Goal: Transaction & Acquisition: Purchase product/service

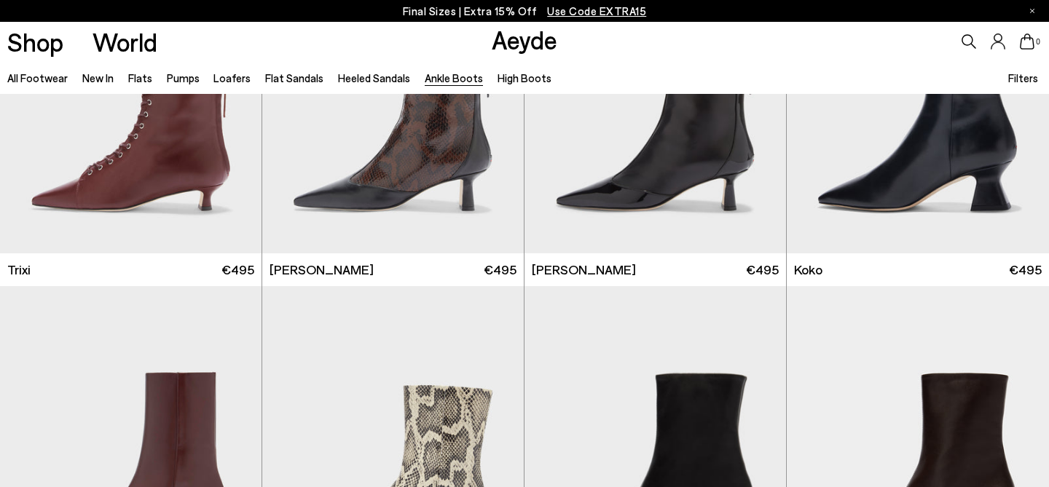
scroll to position [836, 0]
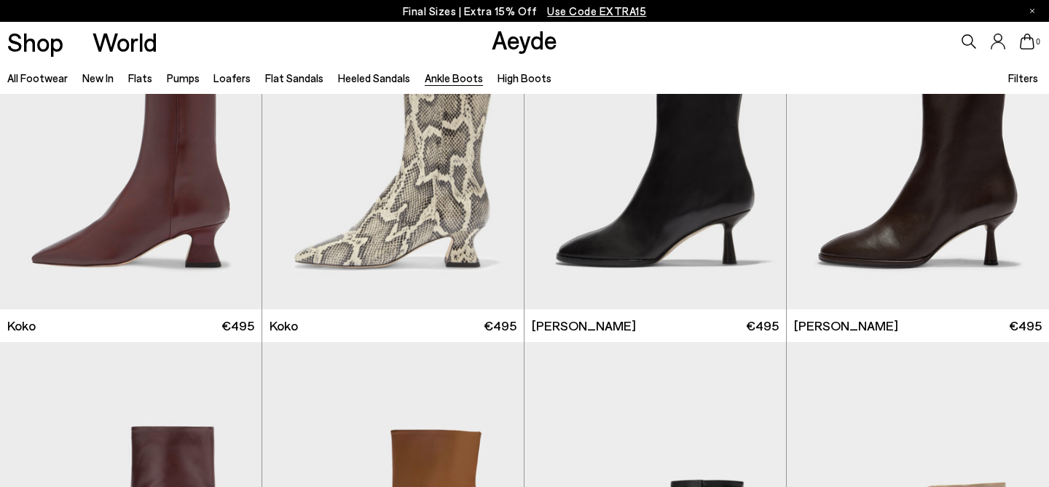
click at [431, 11] on p "Final Sizes | Extra 15% Off Use Code EXTRA15" at bounding box center [525, 11] width 244 height 18
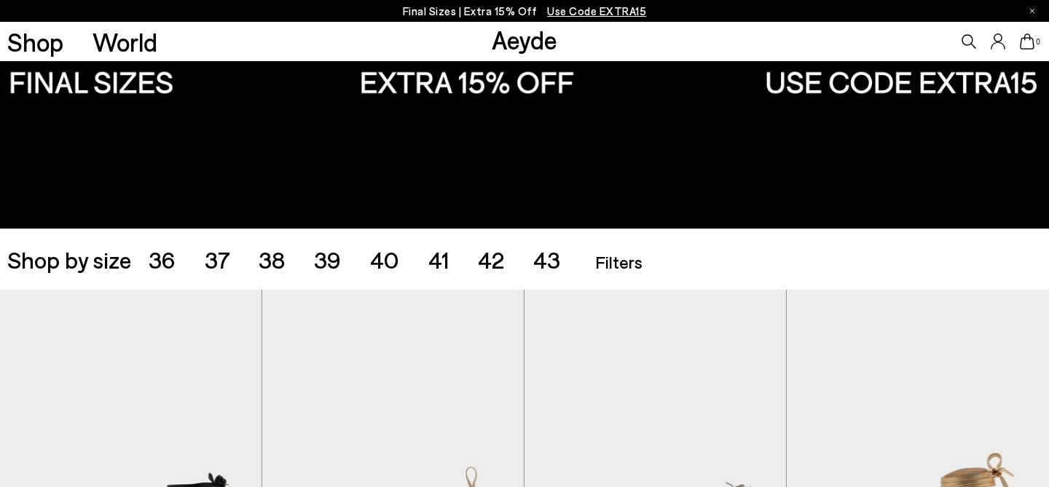
scroll to position [310, 0]
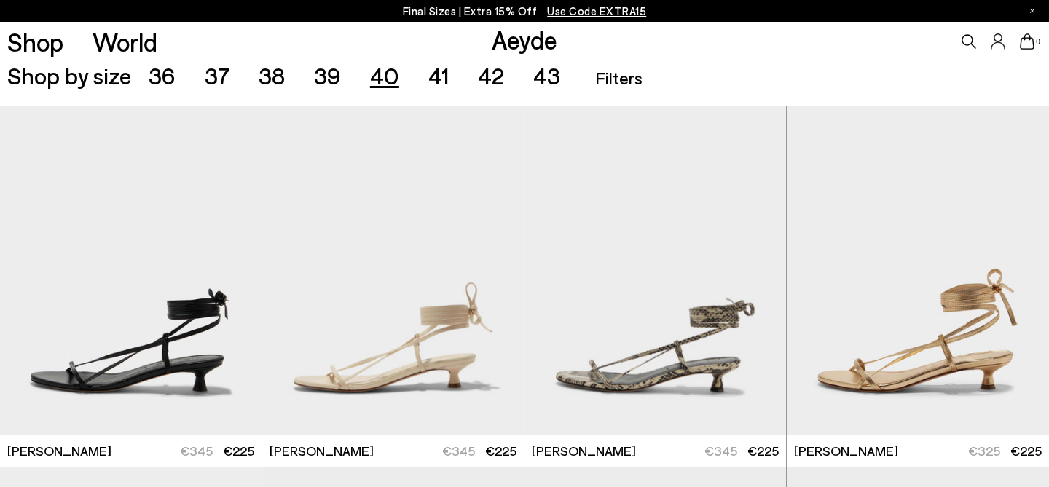
click at [390, 81] on span "40" at bounding box center [384, 75] width 29 height 28
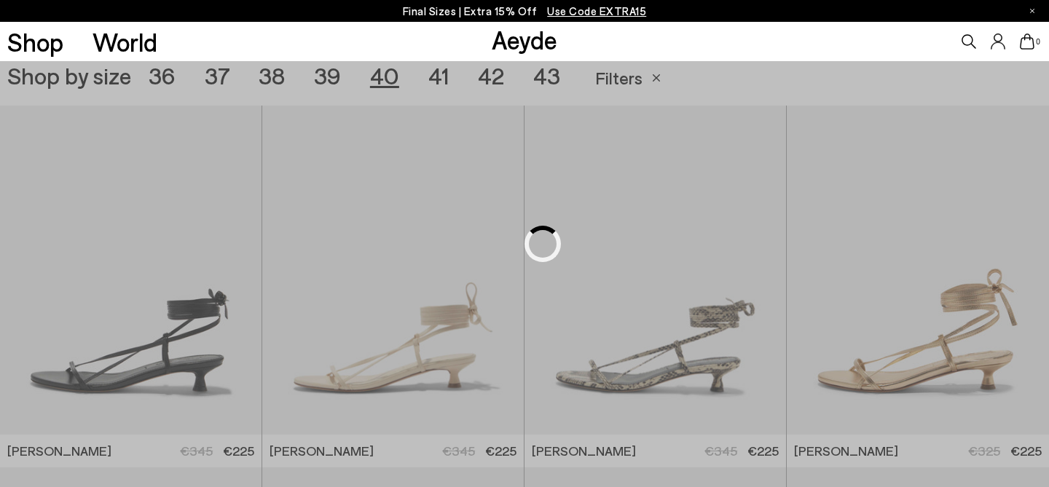
scroll to position [292, 0]
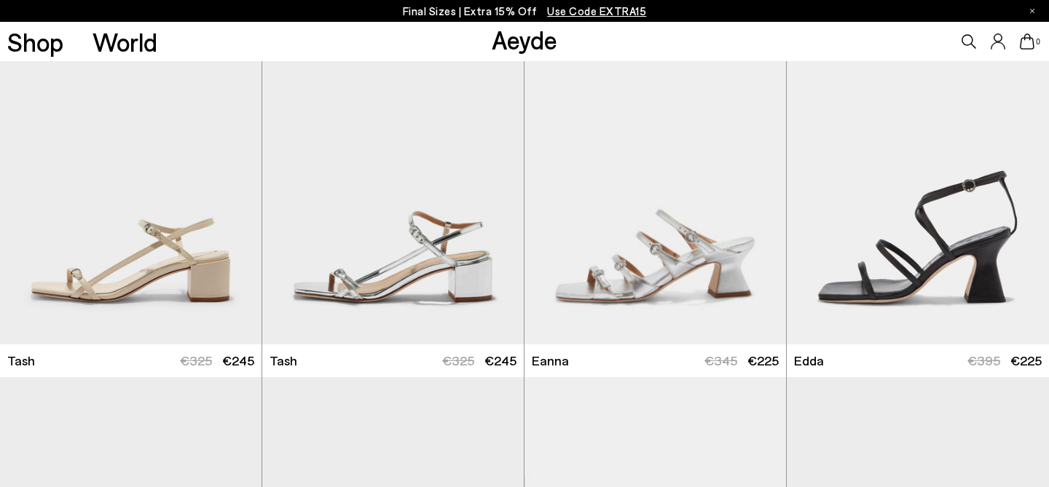
scroll to position [1934, 0]
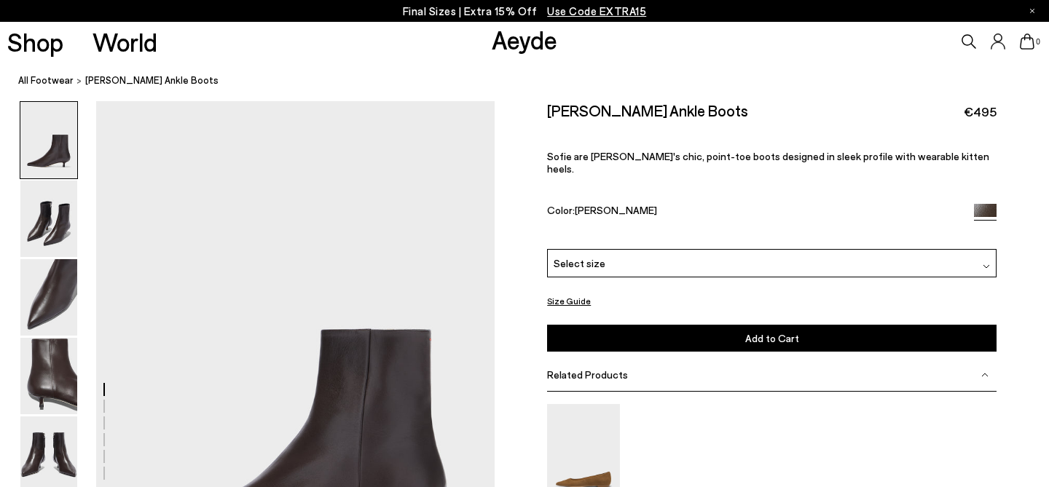
scroll to position [183, 0]
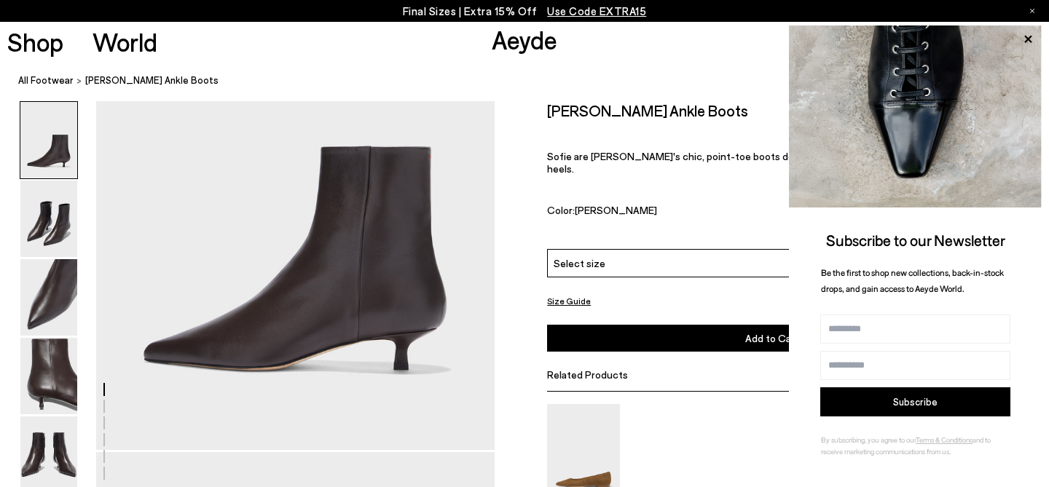
click at [691, 406] on div "Cassy" at bounding box center [771, 469] width 449 height 130
click at [1027, 40] on icon at bounding box center [1027, 39] width 19 height 19
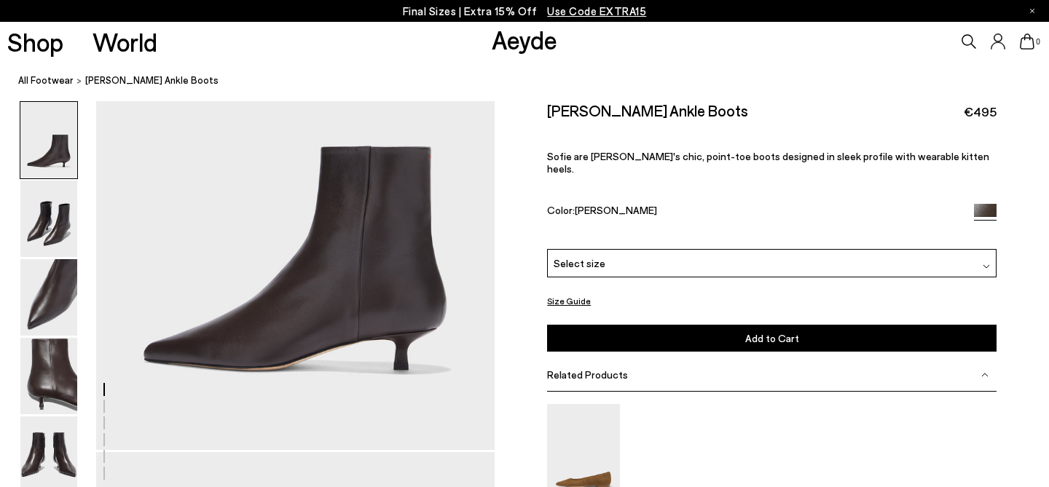
click at [774, 249] on div "Select size" at bounding box center [771, 263] width 449 height 28
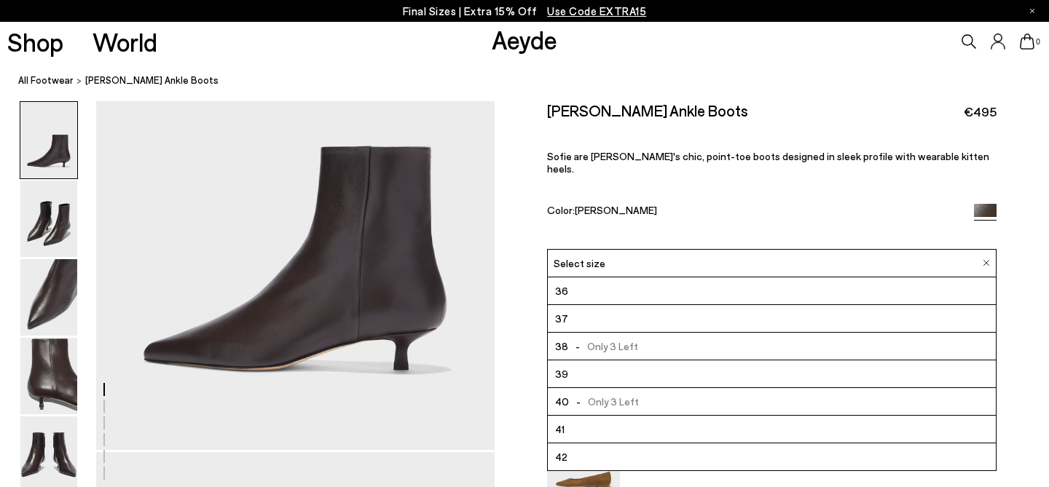
click at [770, 203] on div "Color: Moka Nappa" at bounding box center [753, 211] width 412 height 17
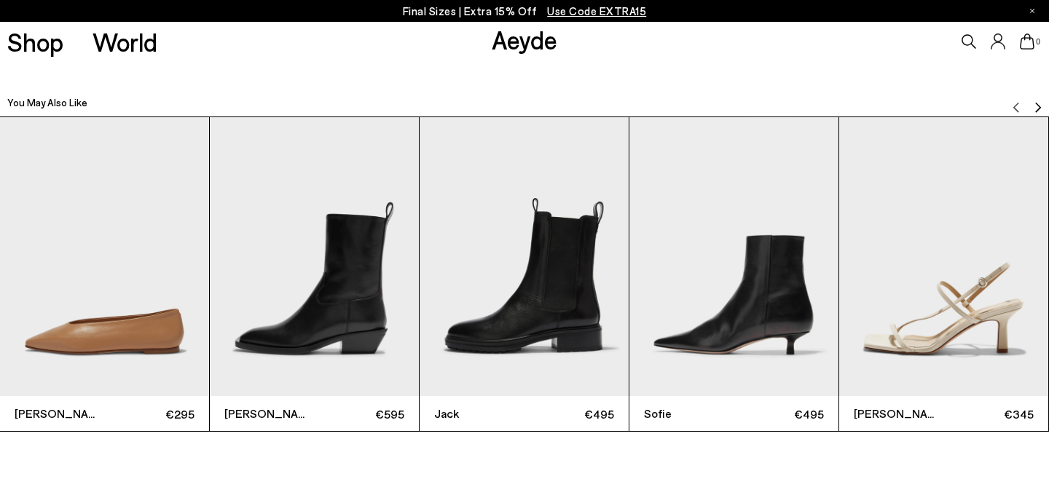
scroll to position [3642, 0]
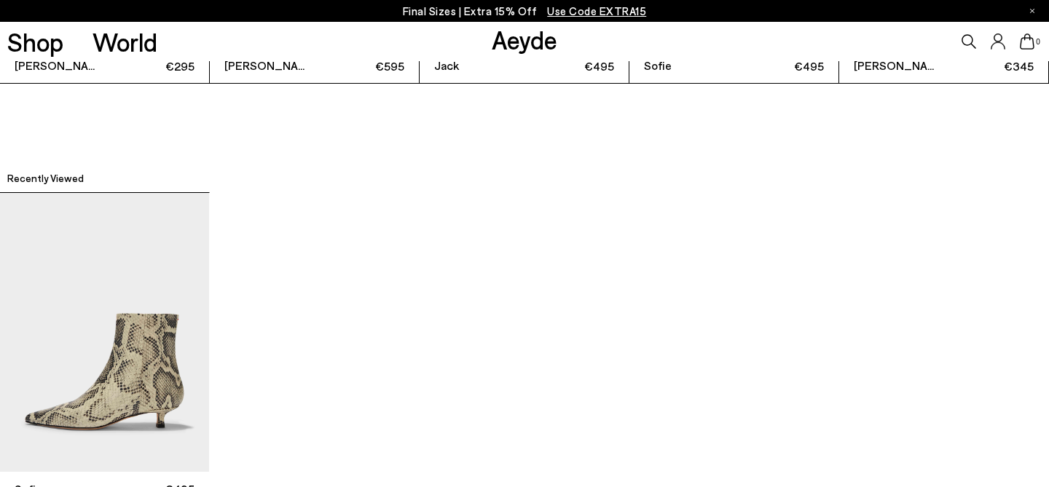
click at [135, 344] on img "1 / 1" at bounding box center [104, 332] width 209 height 279
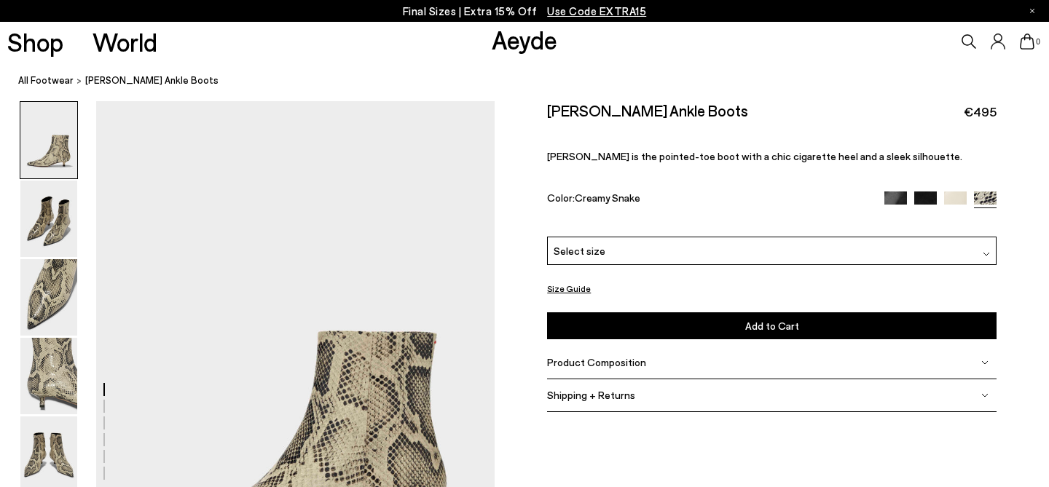
click at [885, 192] on img at bounding box center [895, 203] width 23 height 23
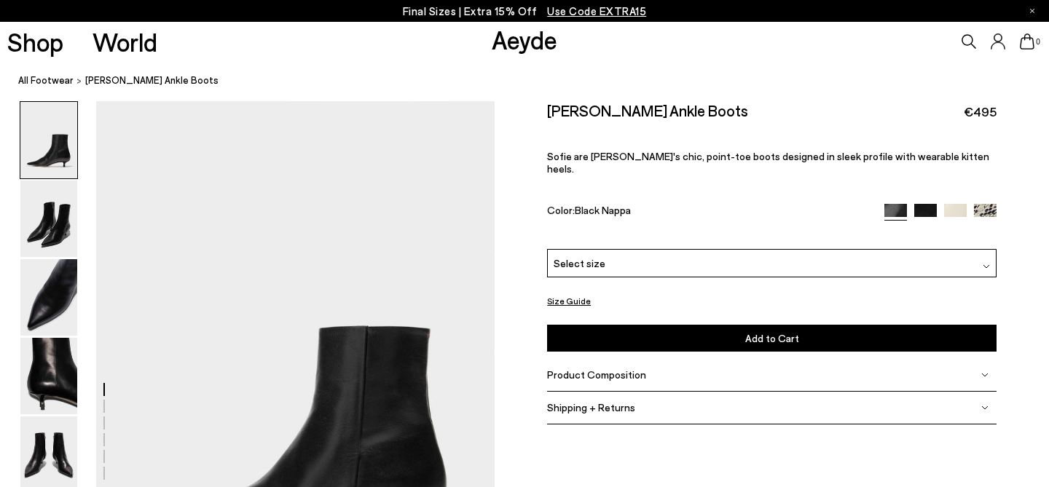
click at [926, 204] on img at bounding box center [925, 215] width 23 height 23
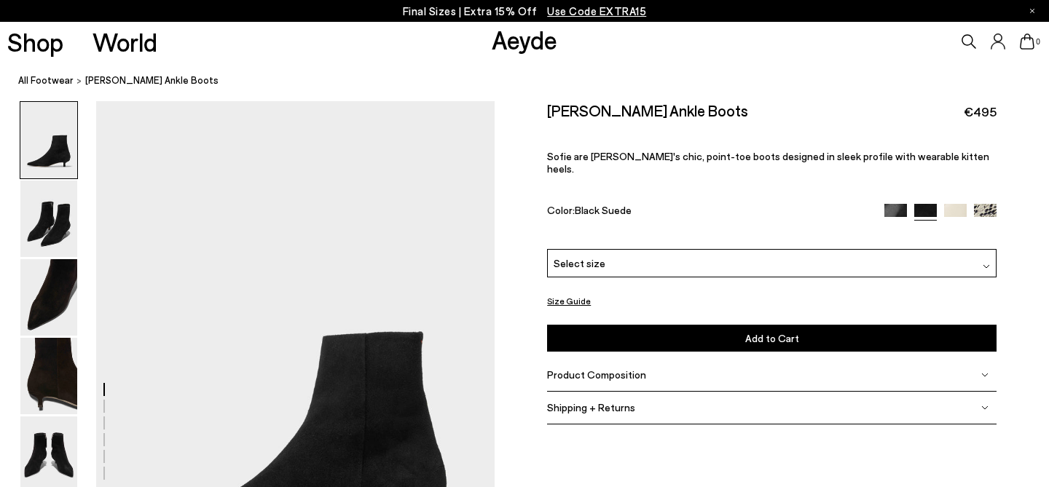
click at [953, 204] on img at bounding box center [955, 215] width 23 height 23
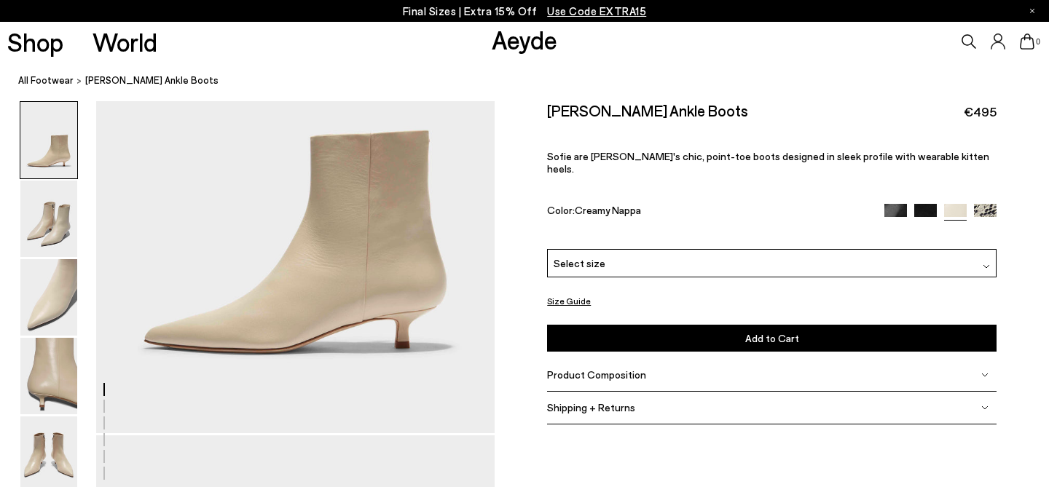
scroll to position [251, 0]
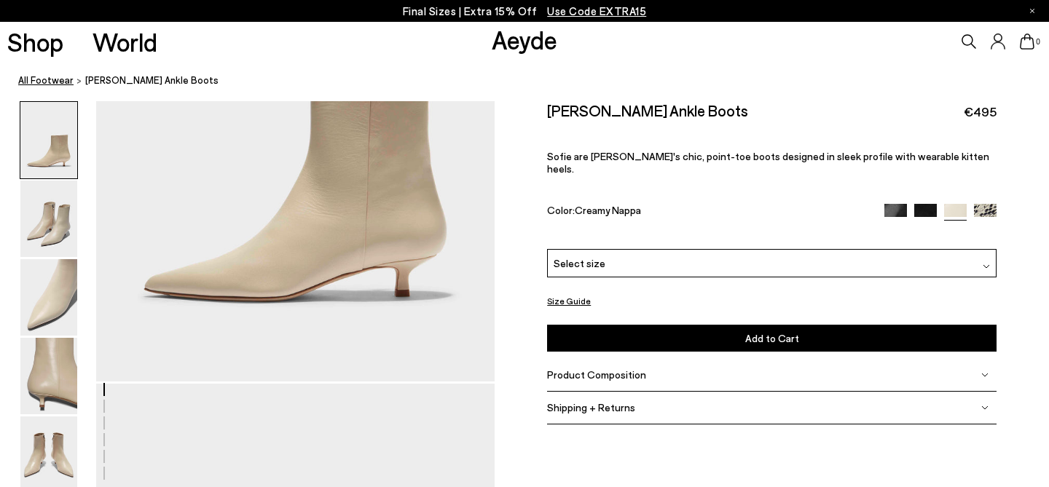
click at [35, 77] on link "All Footwear" at bounding box center [45, 80] width 55 height 15
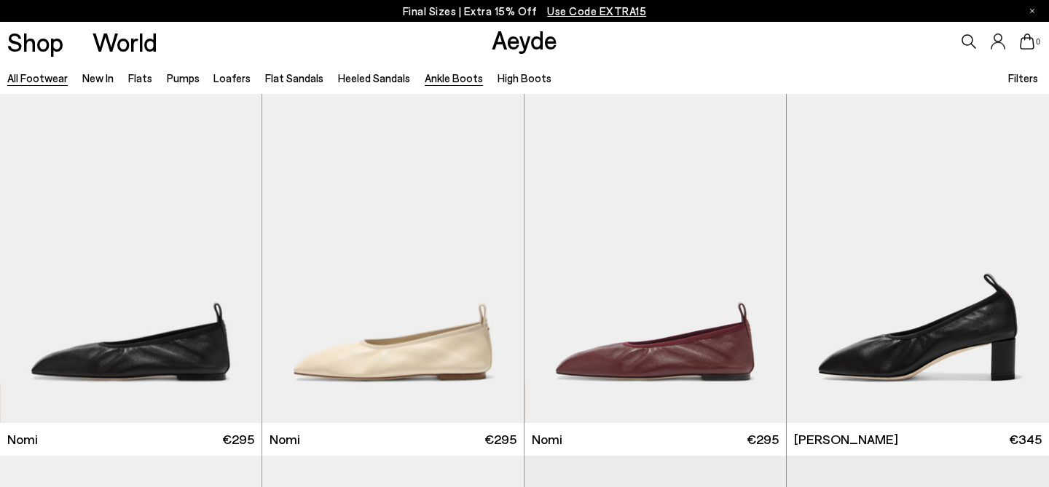
click at [454, 80] on link "Ankle Boots" at bounding box center [454, 77] width 58 height 13
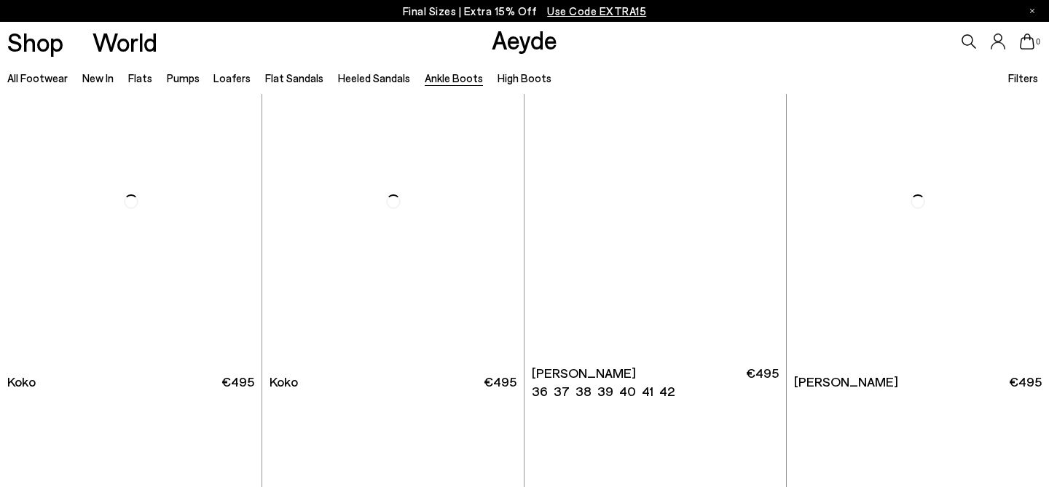
scroll to position [782, 0]
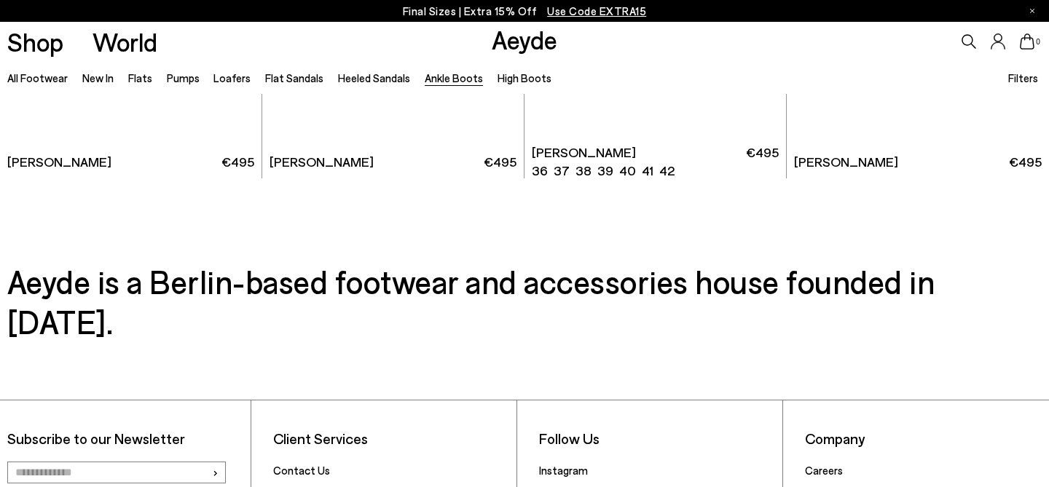
scroll to position [3203, 0]
